Goal: Information Seeking & Learning: Learn about a topic

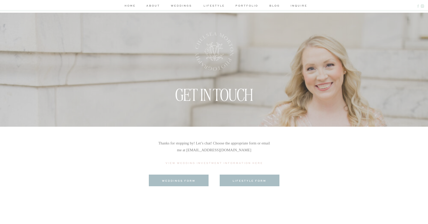
click at [295, 6] on nav "inquire" at bounding box center [298, 6] width 14 height 5
click at [301, 4] on nav "inquire" at bounding box center [298, 6] width 14 height 5
click at [188, 182] on h3 "weddings form" at bounding box center [179, 181] width 51 height 4
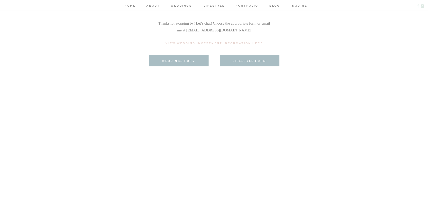
scroll to position [97, 0]
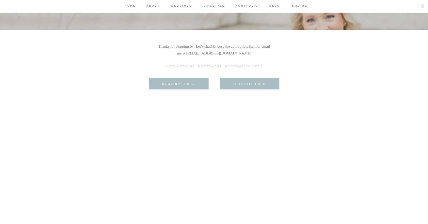
click at [177, 83] on h3 "weddings form" at bounding box center [179, 84] width 51 height 4
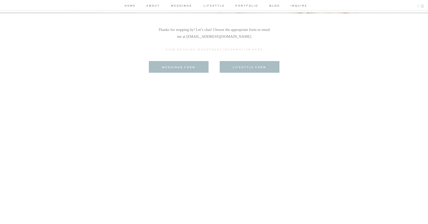
scroll to position [114, 0]
click at [256, 69] on div at bounding box center [250, 67] width 60 height 12
click at [256, 67] on h3 "lifestyle form" at bounding box center [249, 67] width 51 height 4
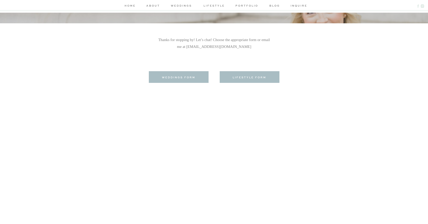
scroll to position [91, 0]
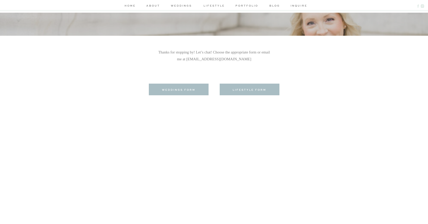
click at [240, 6] on nav "portfolio" at bounding box center [247, 6] width 24 height 5
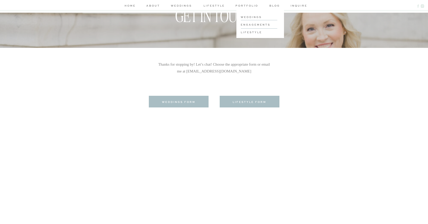
scroll to position [78, 0]
click at [294, 7] on nav "inquire" at bounding box center [298, 6] width 14 height 5
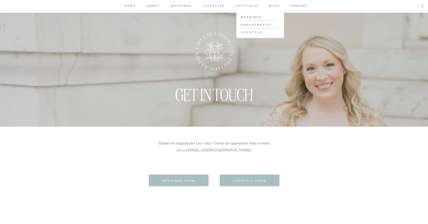
scroll to position [0, 0]
click at [211, 7] on nav "lifestyle" at bounding box center [214, 6] width 24 height 5
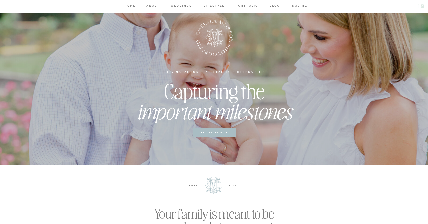
click at [247, 8] on nav "portfolio" at bounding box center [247, 6] width 24 height 5
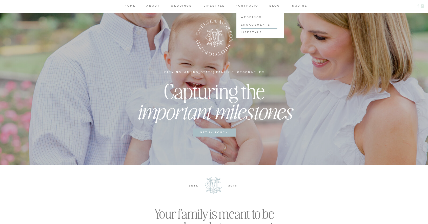
click at [296, 5] on nav "inquire" at bounding box center [298, 6] width 14 height 5
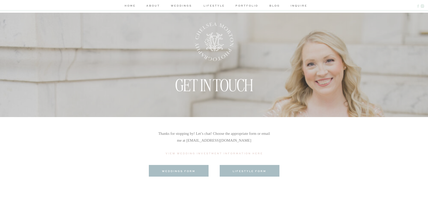
scroll to position [12, 0]
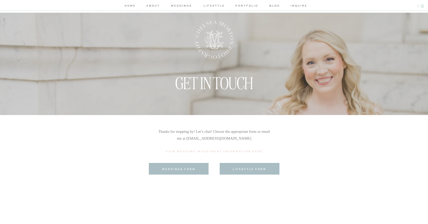
click at [243, 5] on nav "portfolio" at bounding box center [247, 6] width 24 height 5
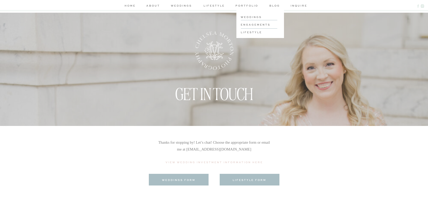
scroll to position [0, 0]
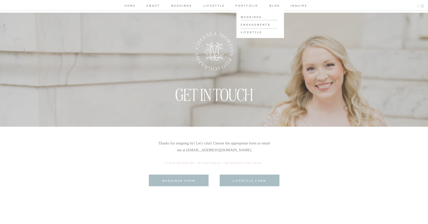
click at [247, 33] on h3 "lifestyle" at bounding box center [260, 32] width 38 height 4
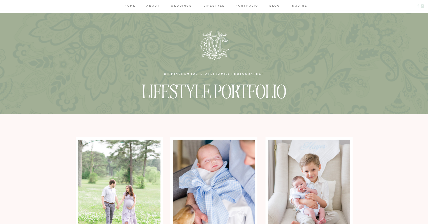
click at [178, 9] on nav "weddings" at bounding box center [181, 6] width 24 height 5
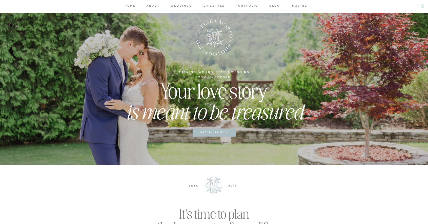
click at [254, 7] on nav "portfolio" at bounding box center [247, 6] width 24 height 5
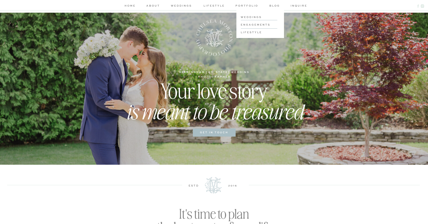
click at [221, 6] on nav "lifestyle" at bounding box center [214, 6] width 24 height 5
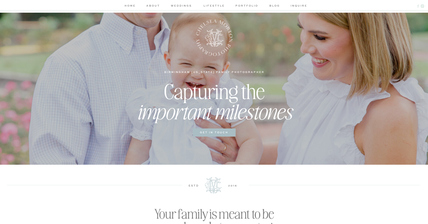
click at [214, 7] on nav "lifestyle" at bounding box center [214, 6] width 24 height 5
